Goal: Book appointment/travel/reservation

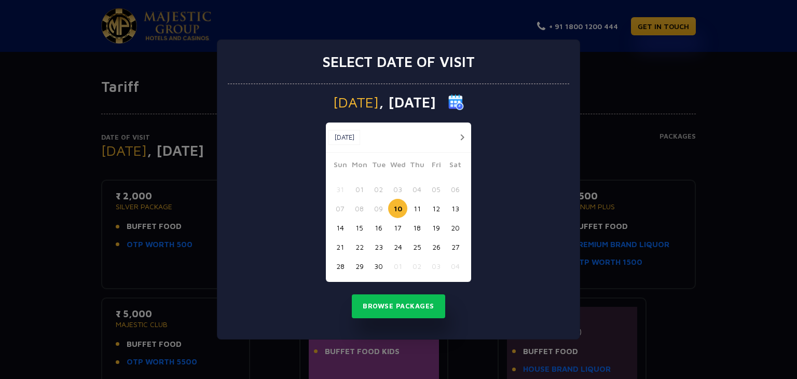
click at [437, 247] on button "26" at bounding box center [435, 246] width 19 height 19
click at [417, 305] on button "Browse Packages" at bounding box center [398, 306] width 93 height 24
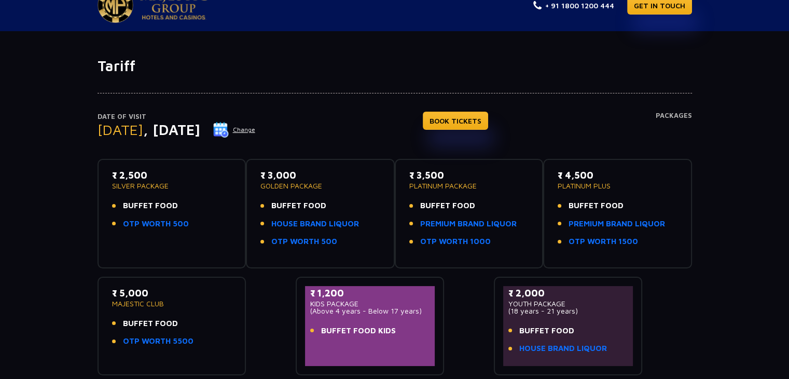
scroll to position [21, 0]
click at [316, 221] on link "HOUSE BRAND LIQUOR" at bounding box center [315, 224] width 88 height 12
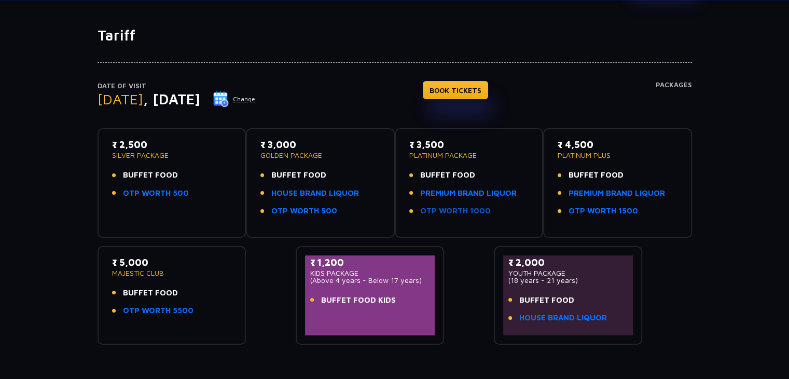
scroll to position [47, 0]
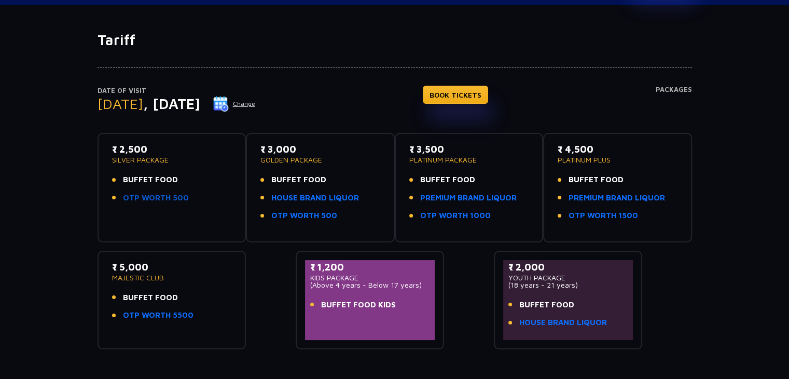
click at [164, 200] on link "OTP WORTH 500" at bounding box center [156, 198] width 66 height 12
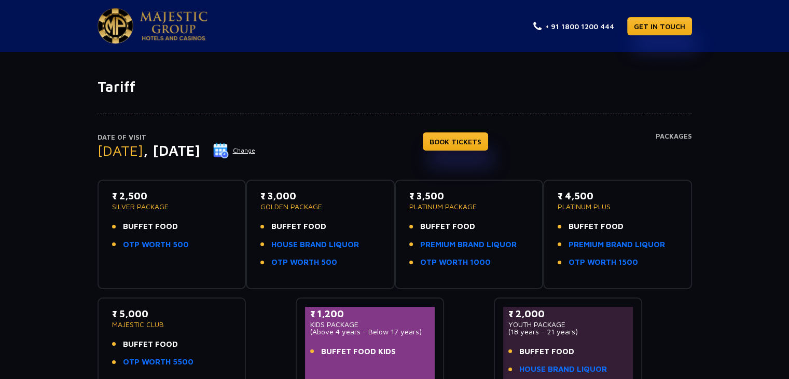
click at [344, 167] on div "Date of Visit [DATE] Change BOOK TICKETS Packages" at bounding box center [395, 156] width 594 height 48
